Goal: Information Seeking & Learning: Learn about a topic

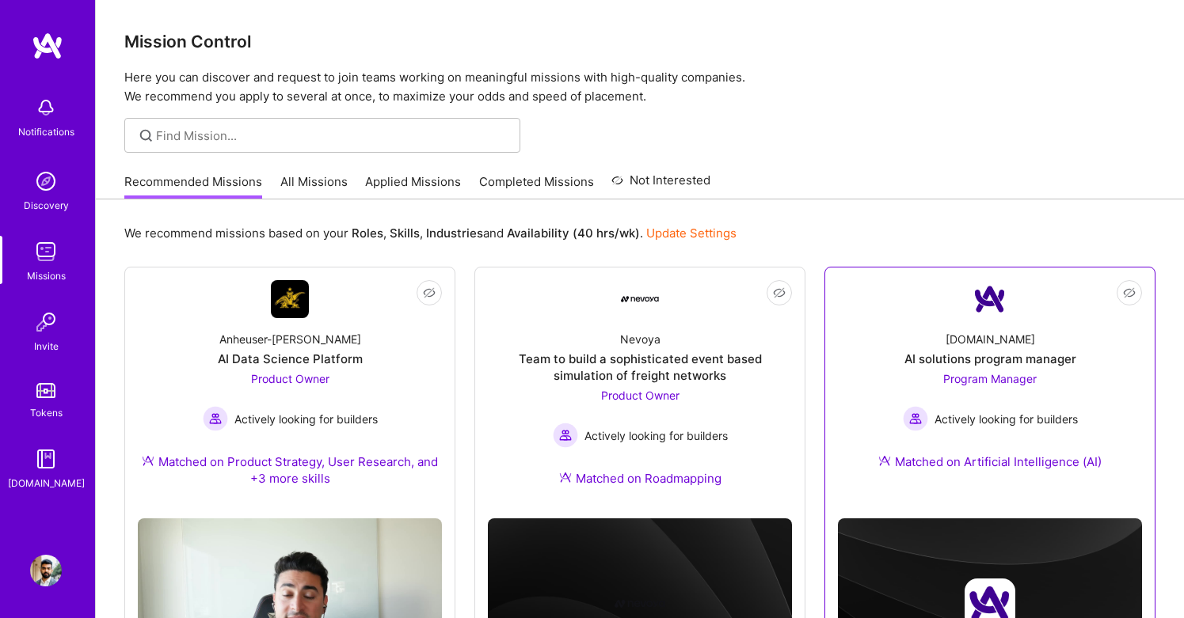
click at [964, 306] on link "Not Interested [DOMAIN_NAME] AI solutions program manager Program Manager Activ…" at bounding box center [990, 384] width 304 height 209
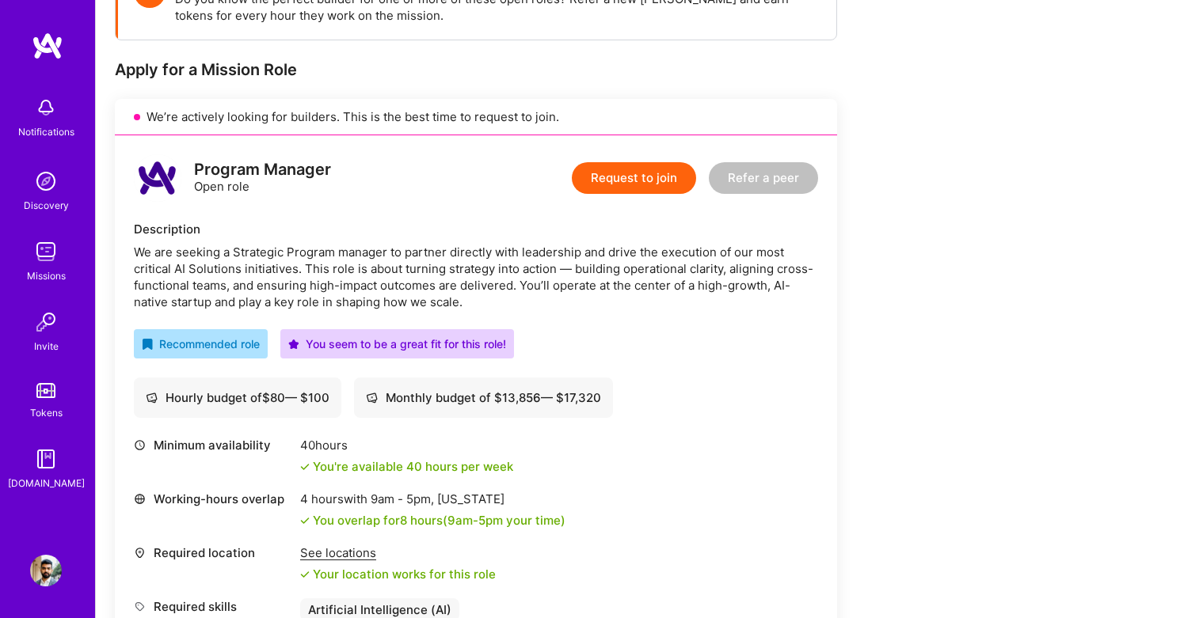
scroll to position [273, 0]
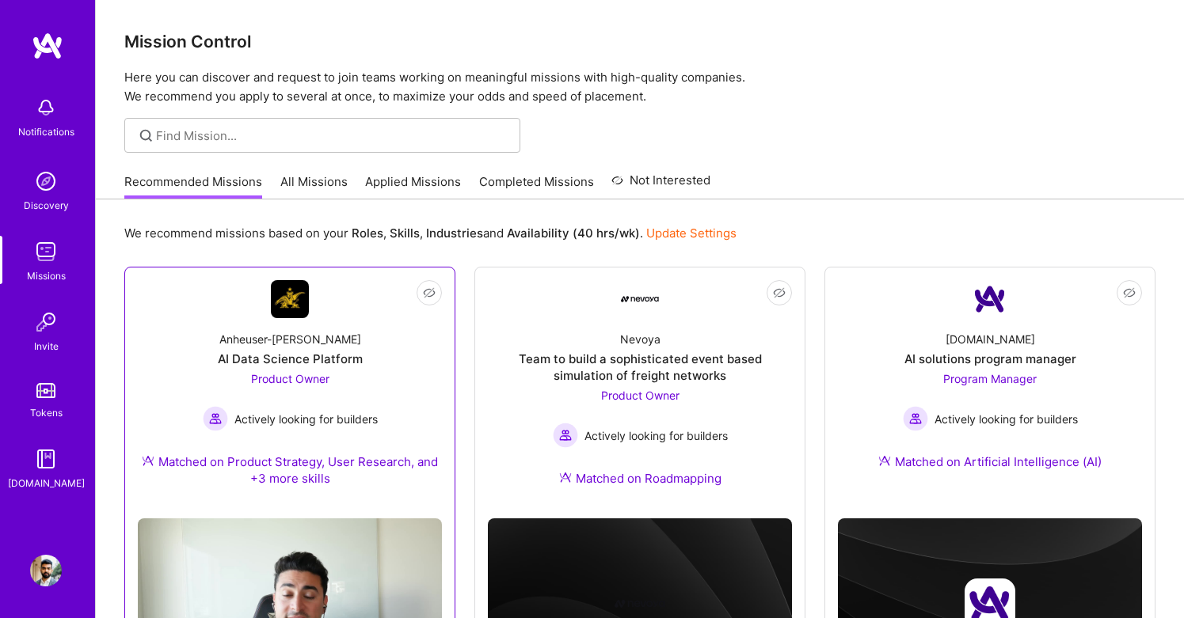
click at [308, 294] on img at bounding box center [290, 299] width 38 height 38
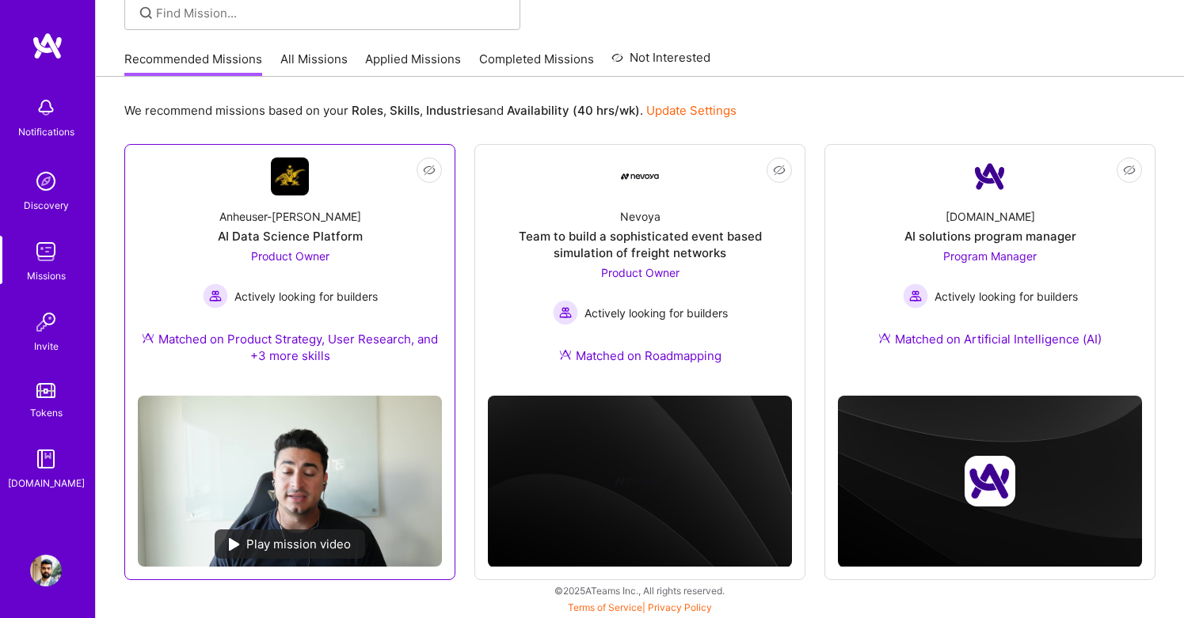
scroll to position [123, 0]
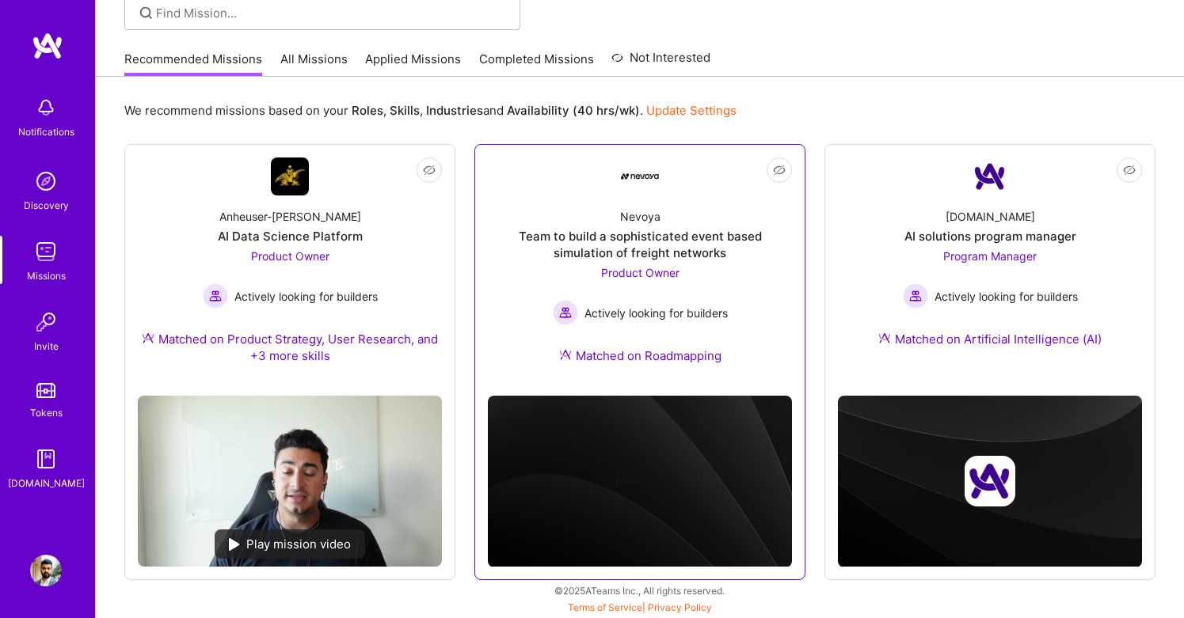
click at [670, 238] on div "Team to build a sophisticated event based simulation of freight networks" at bounding box center [640, 244] width 304 height 33
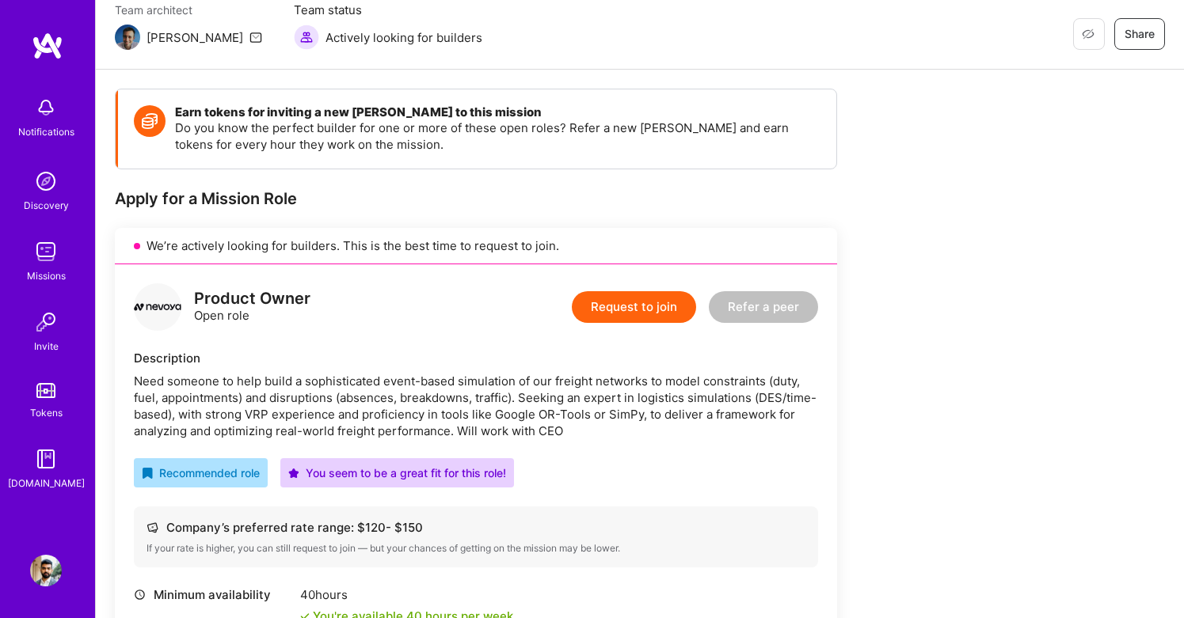
scroll to position [405, 0]
